Goal: Communication & Community: Answer question/provide support

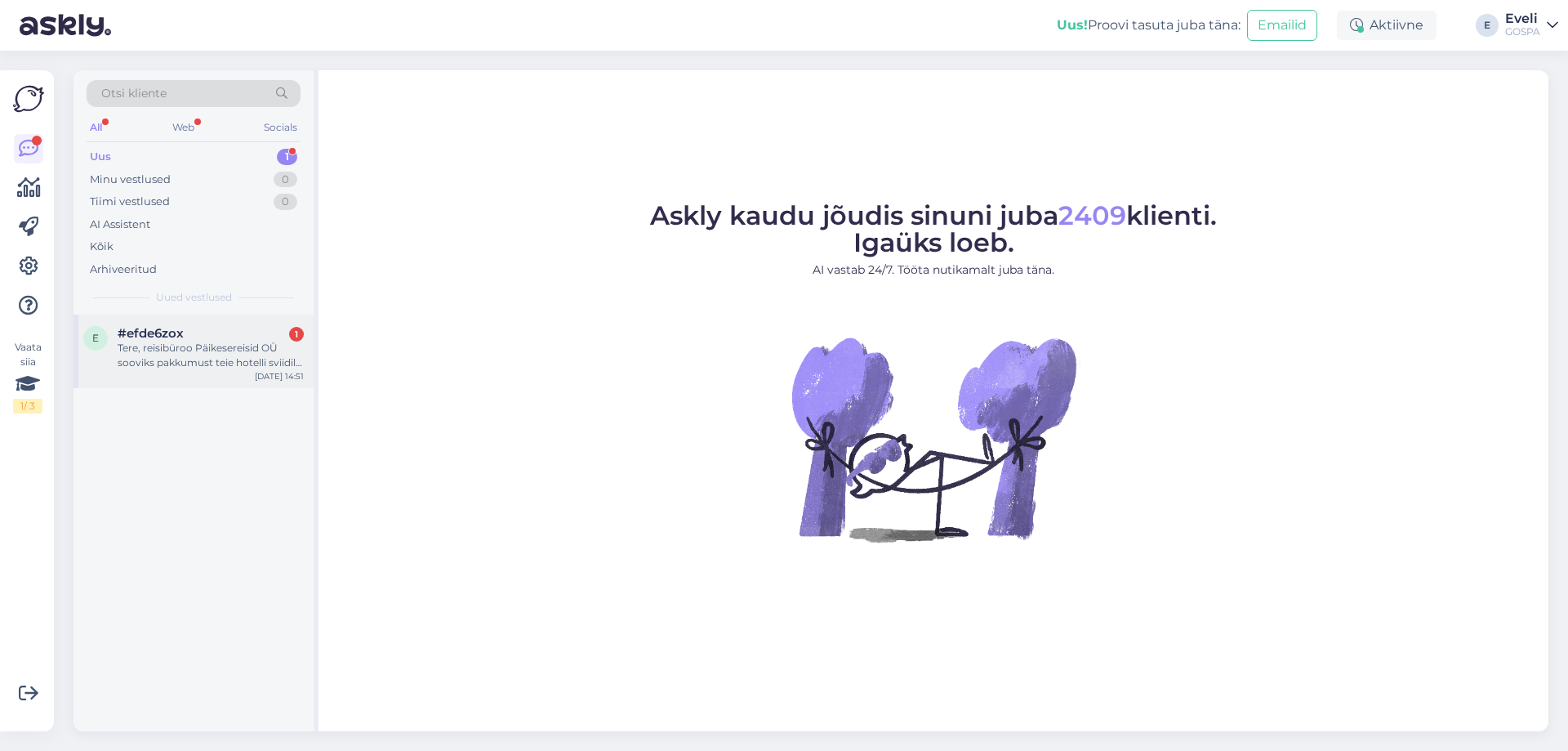
click at [173, 331] on span "#efde6zox" at bounding box center [150, 334] width 66 height 15
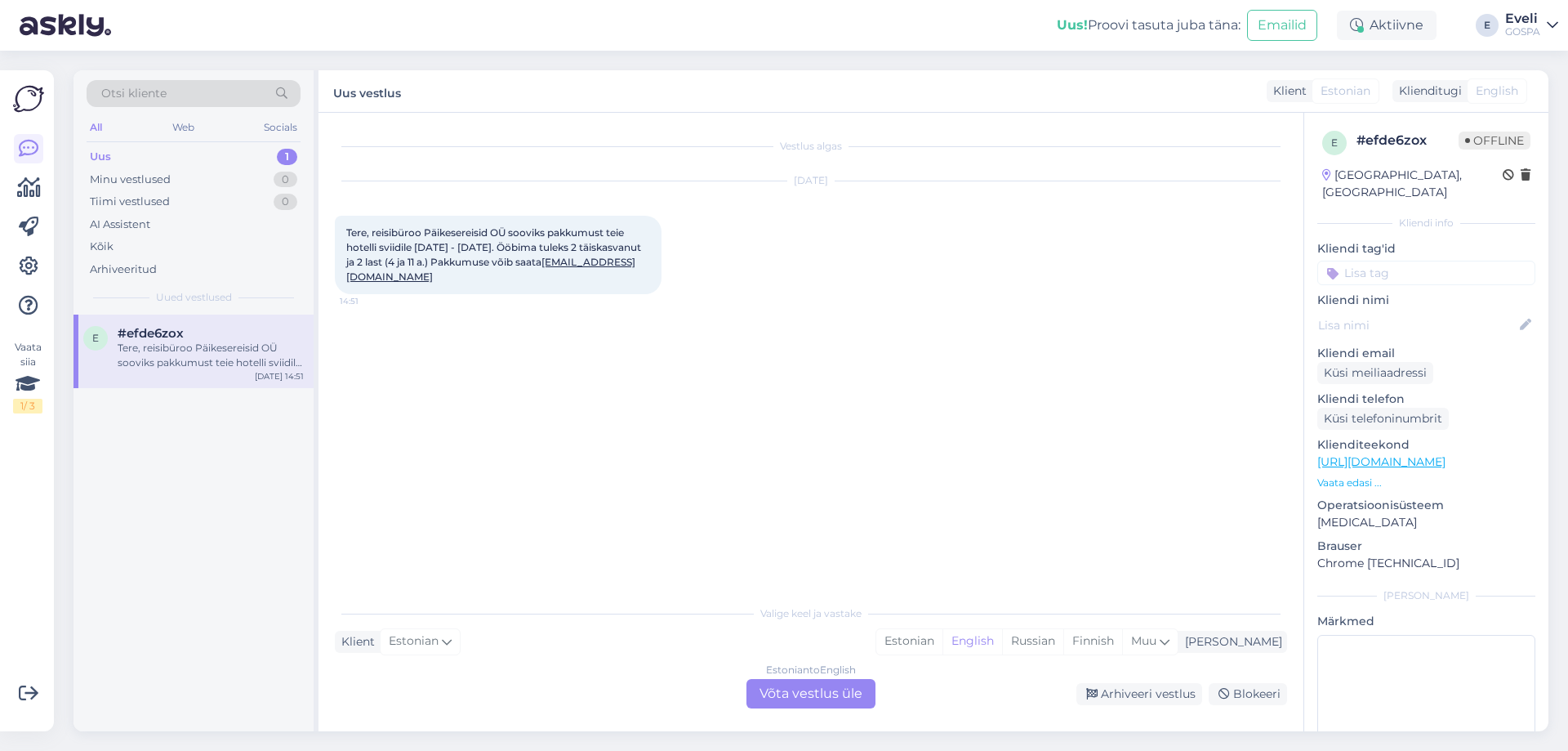
click at [811, 705] on div "Estonian to English Võta vestlus üle" at bounding box center [811, 694] width 129 height 29
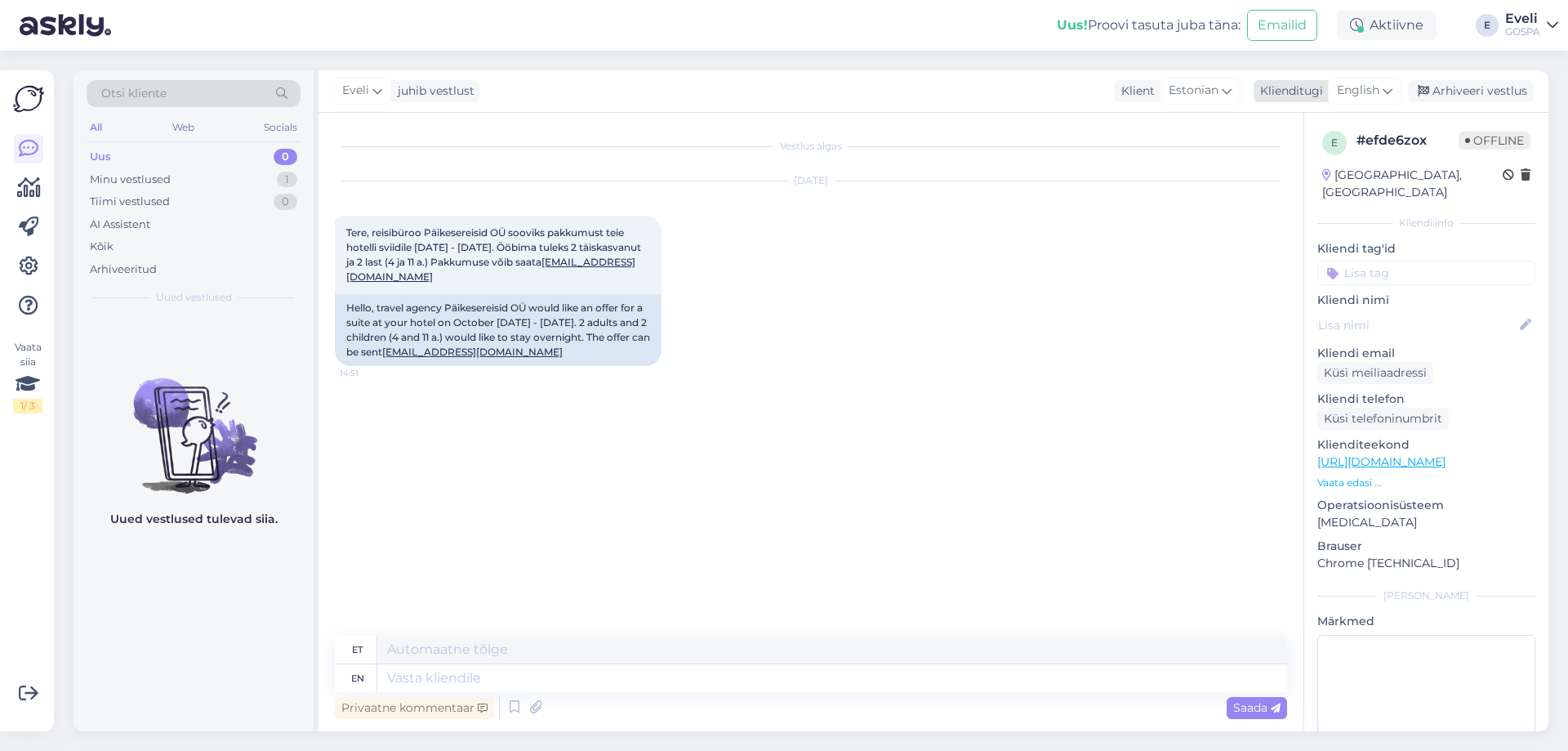
click at [1362, 97] on span "English" at bounding box center [1358, 91] width 42 height 18
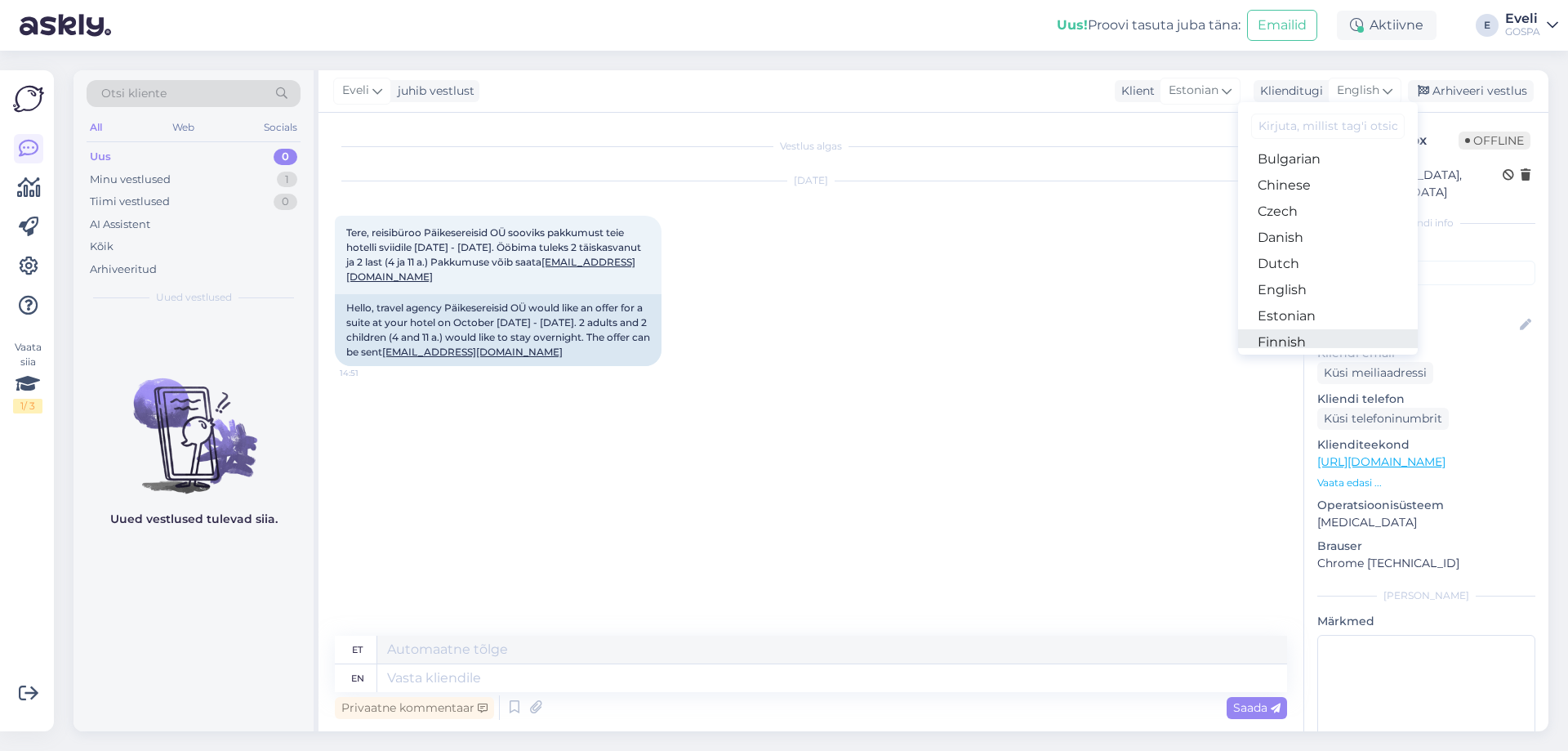
scroll to position [82, 0]
click at [1284, 298] on link "Estonian" at bounding box center [1328, 291] width 180 height 26
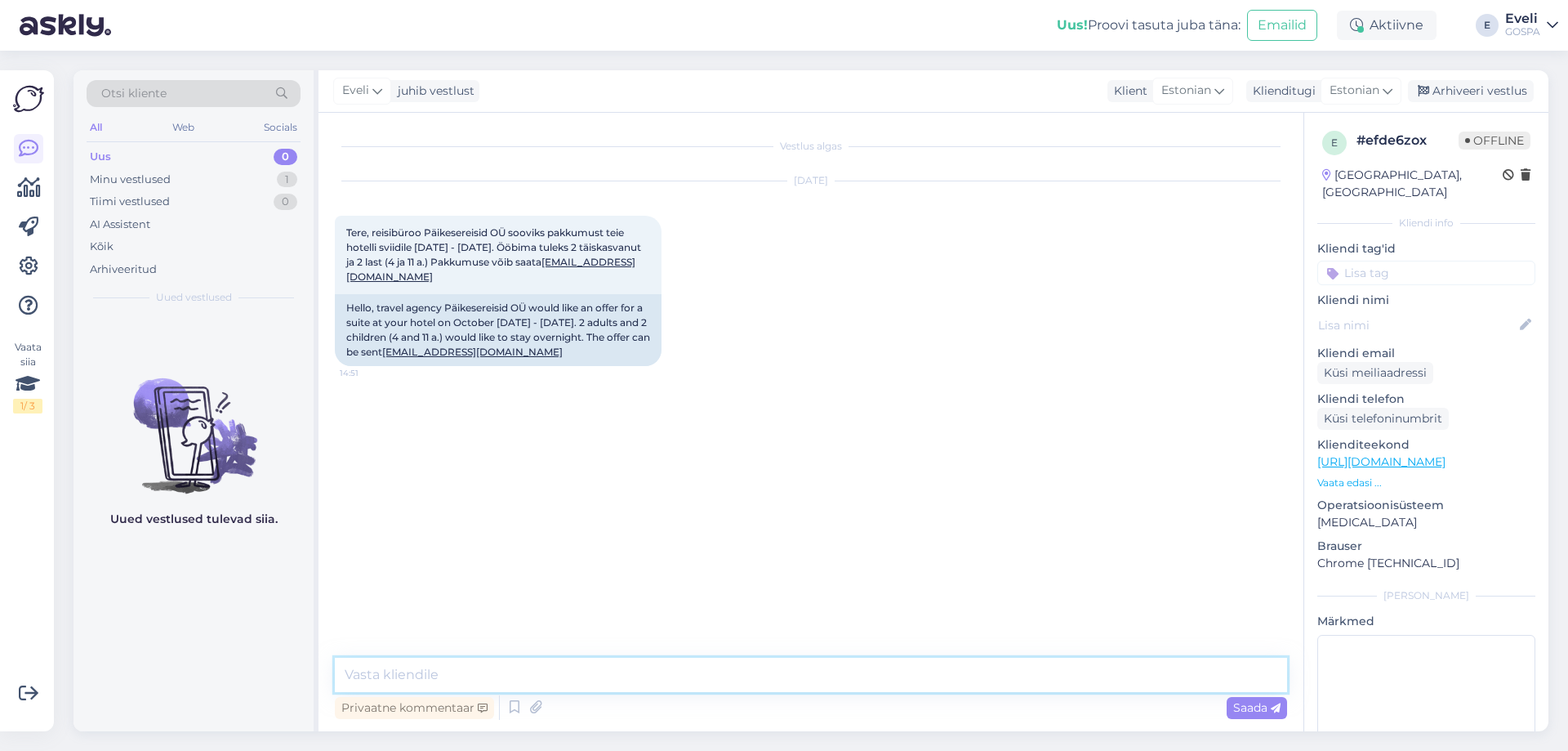
drag, startPoint x: 421, startPoint y: 686, endPoint x: 426, endPoint y: 678, distance: 9.4
click at [422, 686] on textarea at bounding box center [811, 674] width 952 height 34
type textarea "Tere, saadame Teile pakkumise e-[PERSON_NAME]"
click at [1268, 705] on span "Saada" at bounding box center [1257, 708] width 47 height 15
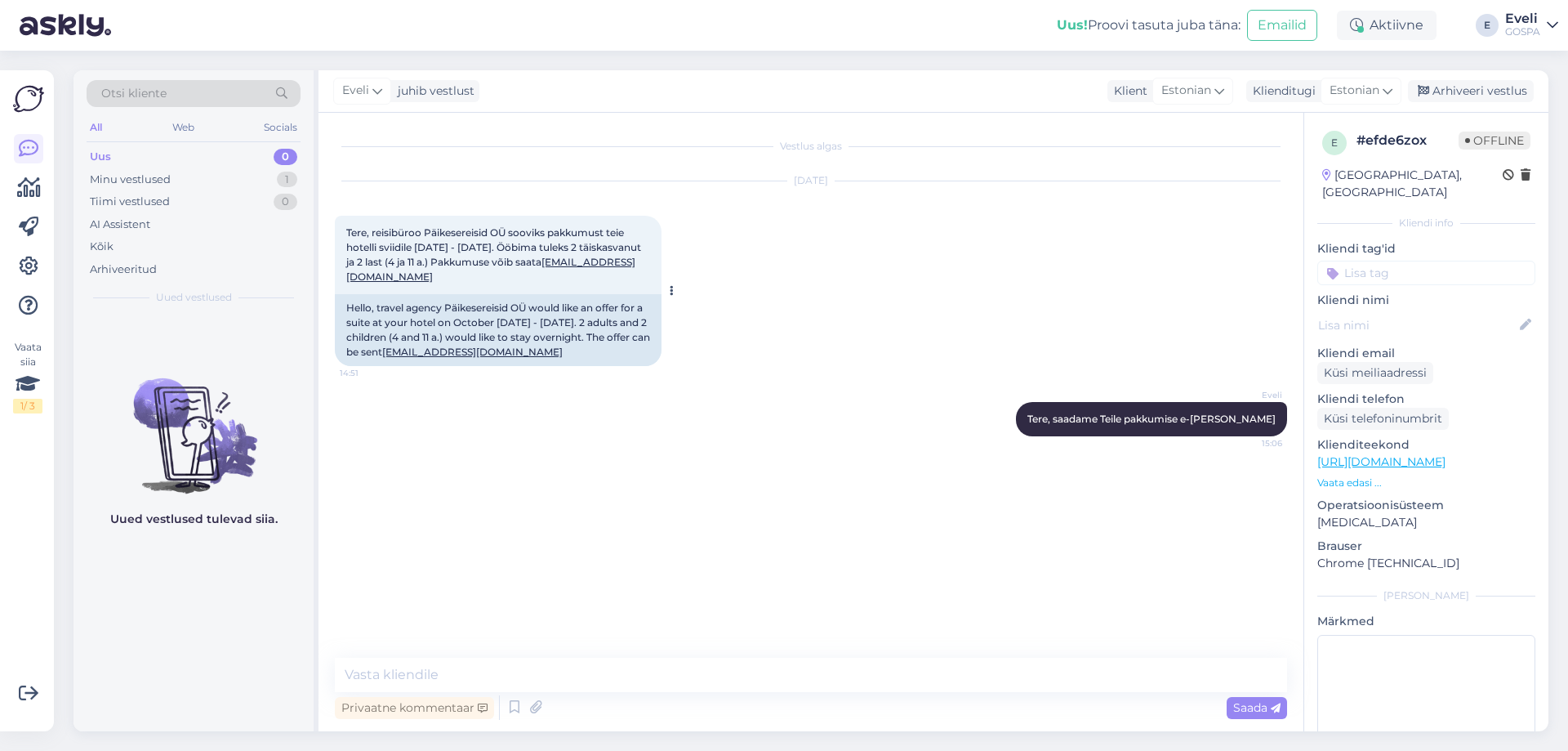
drag, startPoint x: 528, startPoint y: 351, endPoint x: 444, endPoint y: 366, distance: 85.3
click at [430, 356] on div "Hello, travel agency Päikesereisid OÜ would like an offer for a suite at your h…" at bounding box center [498, 330] width 327 height 72
copy div "[EMAIL_ADDRESS][DOMAIN_NAME]"
click at [155, 176] on div "Minu vestlused" at bounding box center [130, 180] width 81 height 17
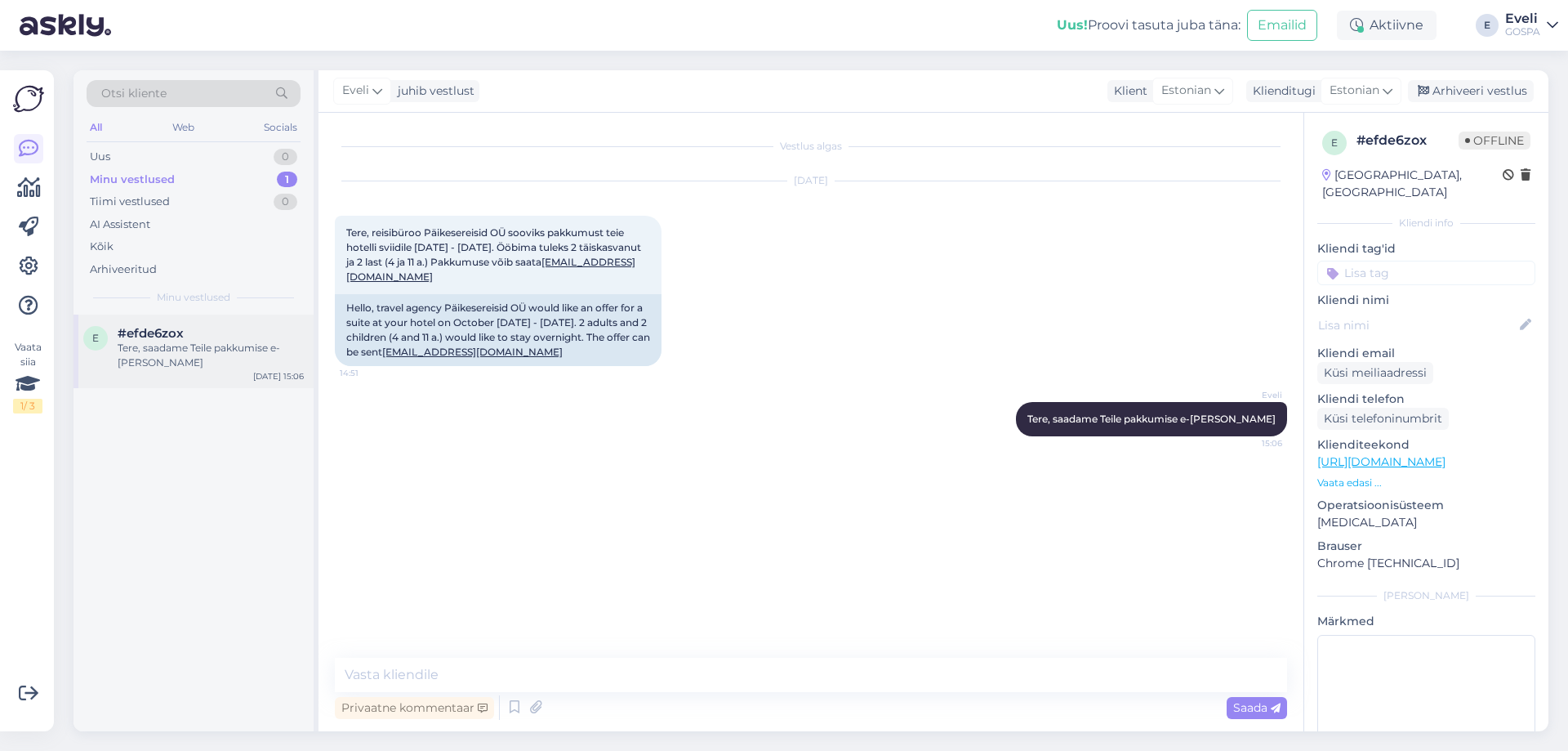
click at [186, 344] on div "Tere, saadame Teile pakkumise e-[PERSON_NAME]" at bounding box center [211, 355] width 186 height 29
